Goal: Book appointment/travel/reservation

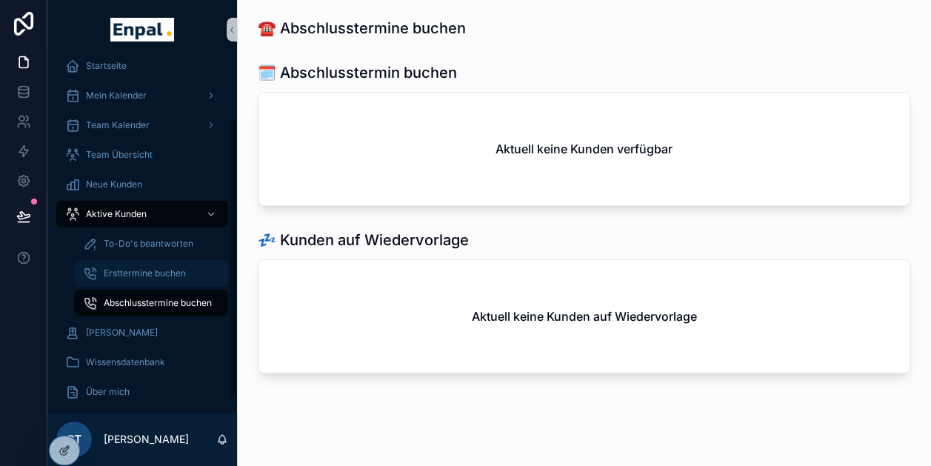
scroll to position [77, 0]
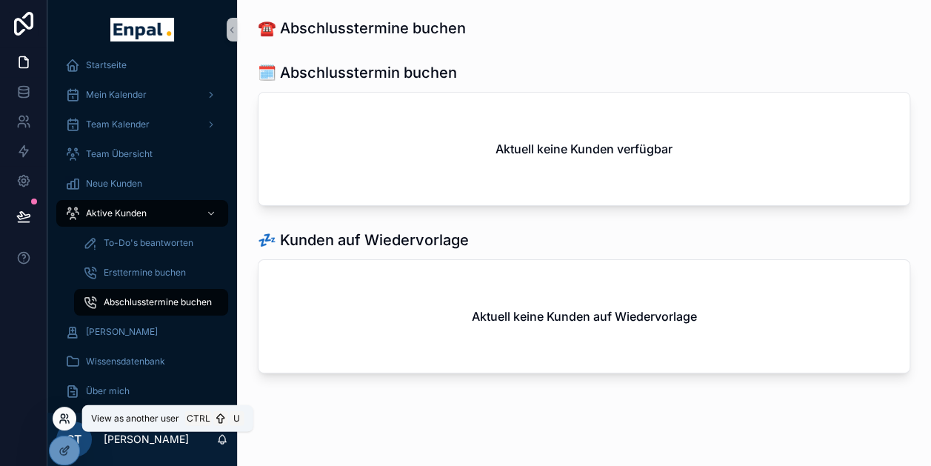
click at [64, 416] on icon at bounding box center [63, 416] width 4 height 4
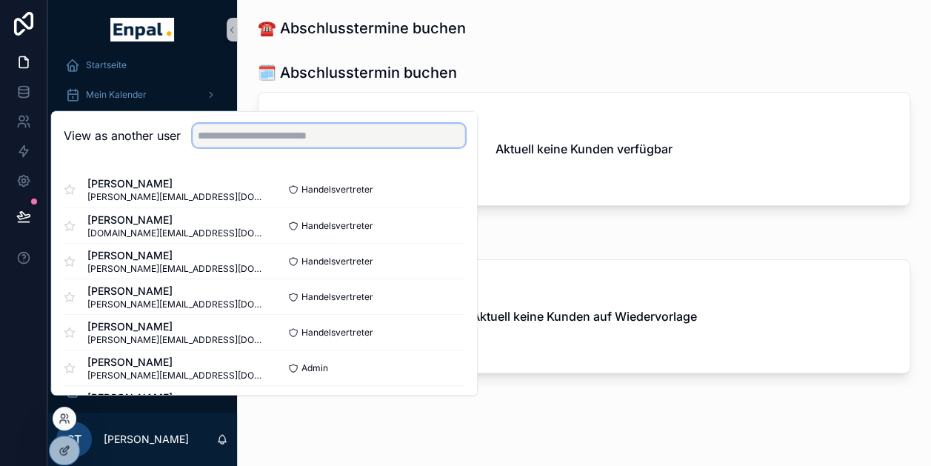
click at [276, 145] on input "text" at bounding box center [329, 136] width 273 height 24
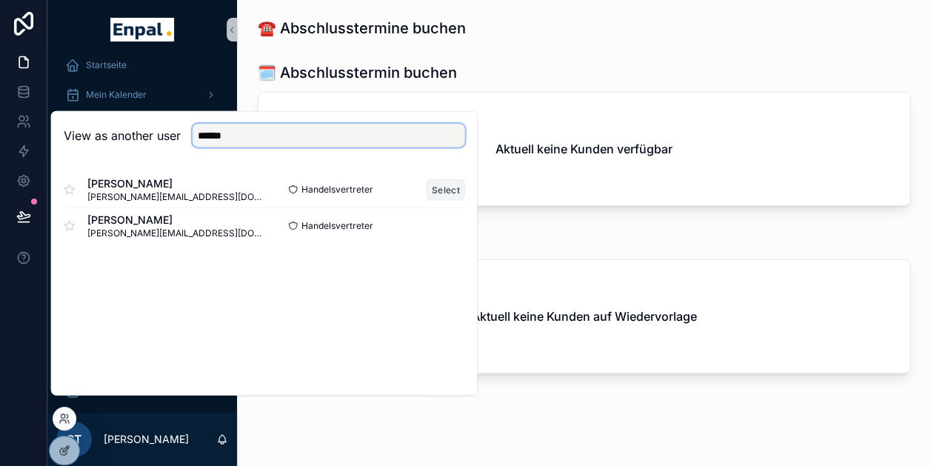
type input "******"
click at [449, 197] on button "Select" at bounding box center [446, 189] width 39 height 21
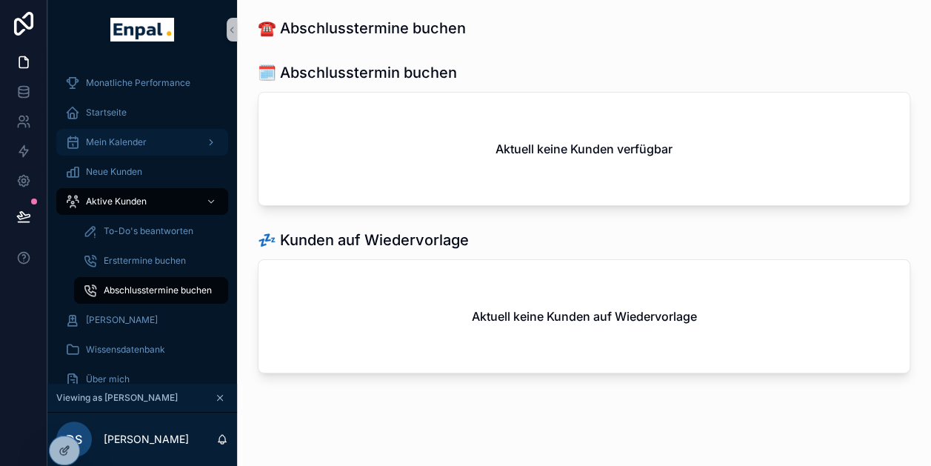
click at [124, 136] on span "Mein Kalender" at bounding box center [116, 142] width 61 height 12
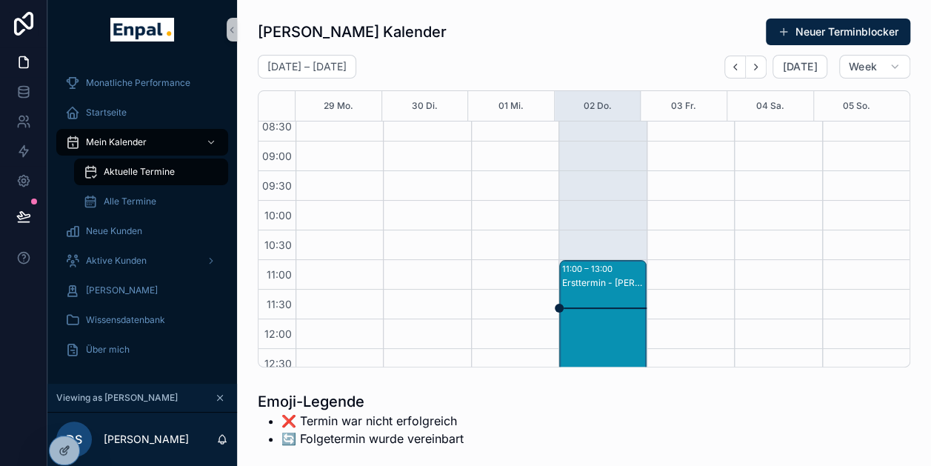
scroll to position [98, 0]
click at [590, 280] on div "Ersttermin - [PERSON_NAME]" at bounding box center [603, 284] width 82 height 12
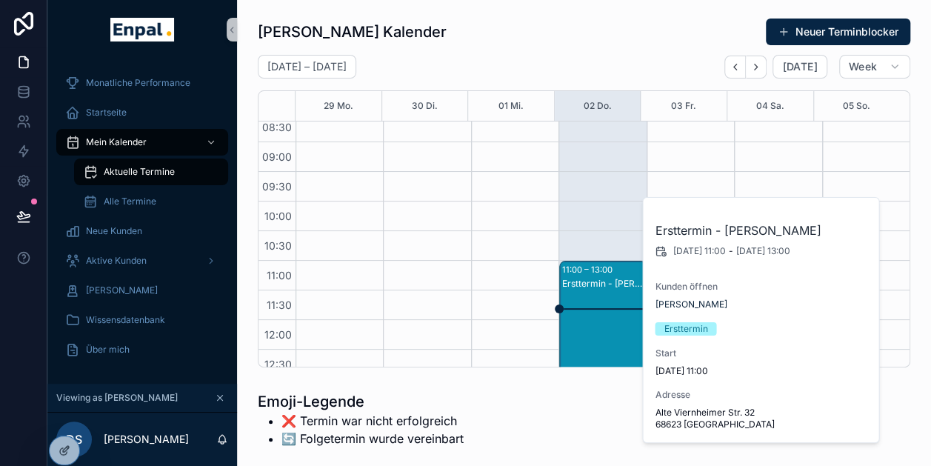
click at [590, 280] on div "Ersttermin - [PERSON_NAME]" at bounding box center [603, 284] width 82 height 12
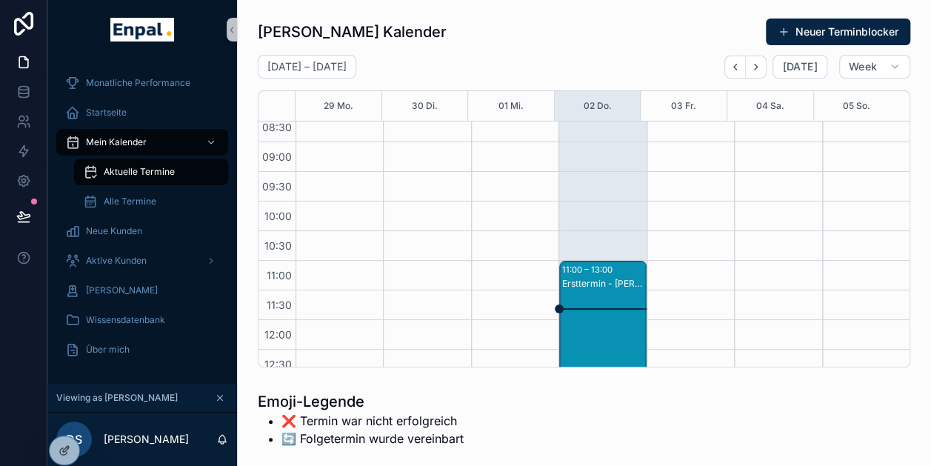
click at [590, 280] on div "Ersttermin - [PERSON_NAME]" at bounding box center [603, 284] width 82 height 12
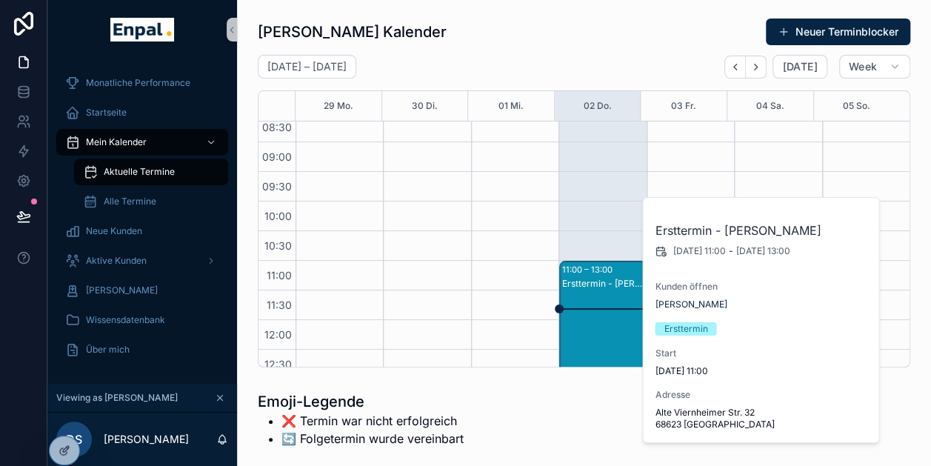
click at [710, 310] on div "Ersttermin - [PERSON_NAME] [DATE] 11:00 - [DATE] 13:00 Kunden öffnen [PERSON_NA…" at bounding box center [761, 320] width 237 height 244
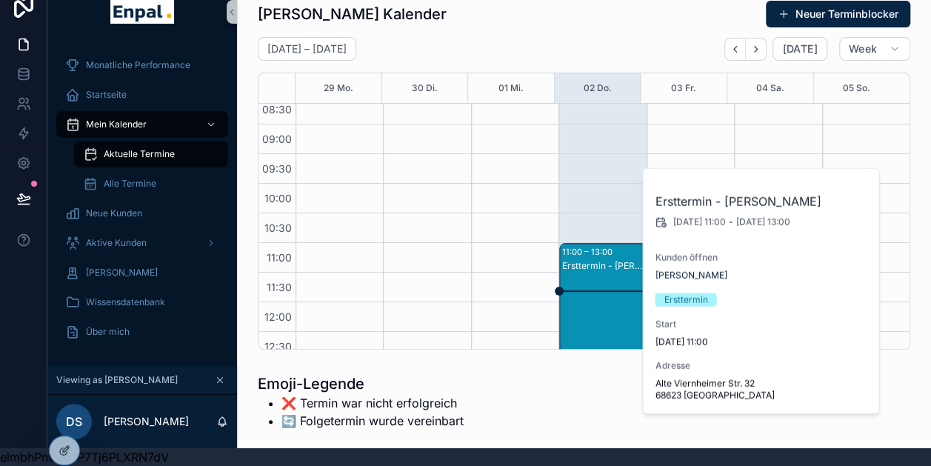
click at [681, 298] on div "Ersttermin" at bounding box center [686, 299] width 44 height 13
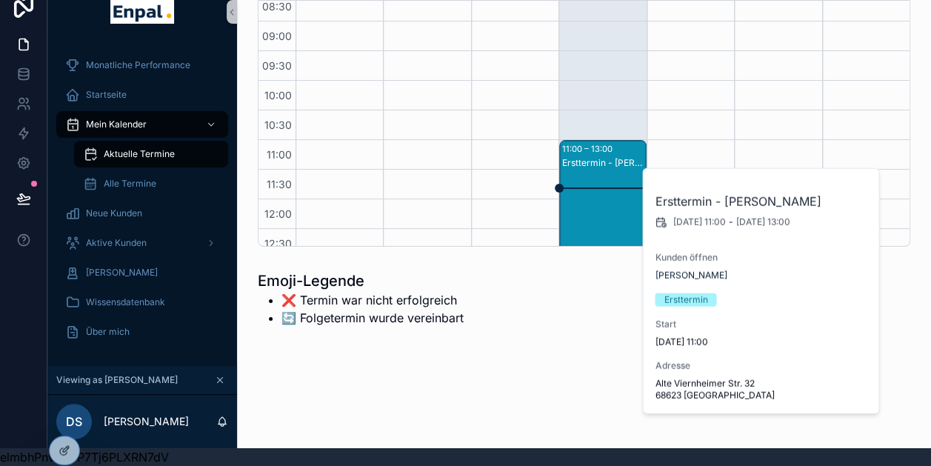
scroll to position [0, 0]
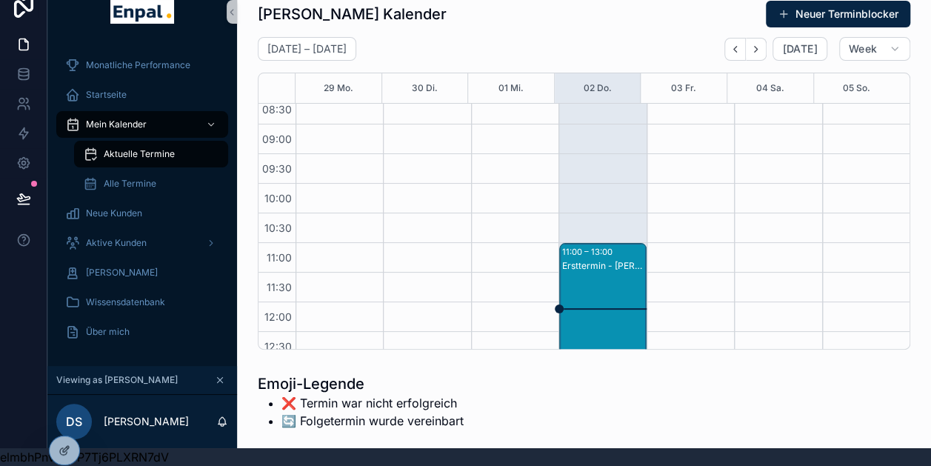
click at [621, 260] on div "Ersttermin - [PERSON_NAME]" at bounding box center [603, 266] width 82 height 12
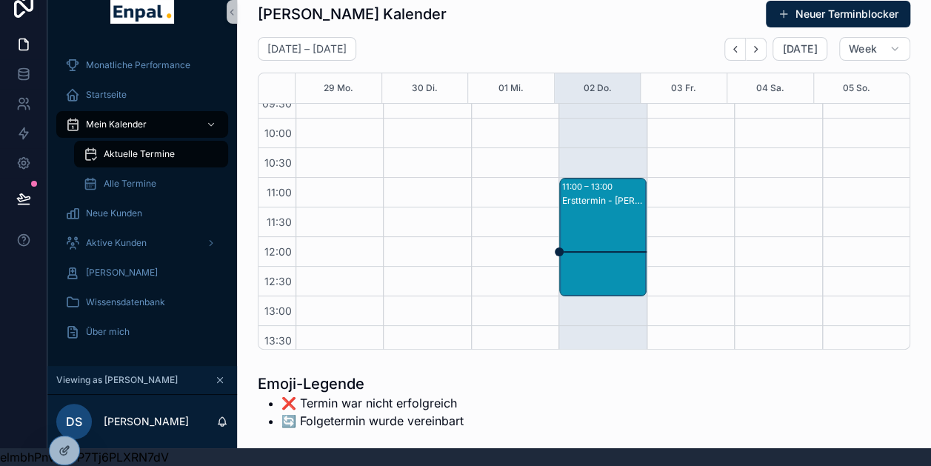
scroll to position [154, 0]
